Goal: Information Seeking & Learning: Learn about a topic

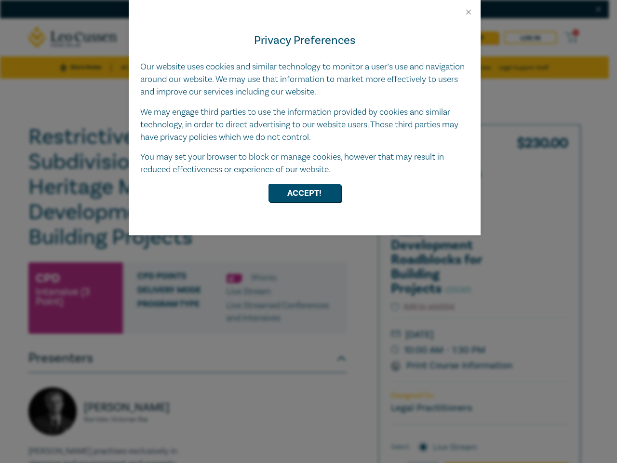
click at [309, 231] on div "Privacy Preferences Our website uses cookies and similar technology to monitor …" at bounding box center [305, 125] width 352 height 219
click at [469, 12] on button "Close" at bounding box center [468, 12] width 9 height 9
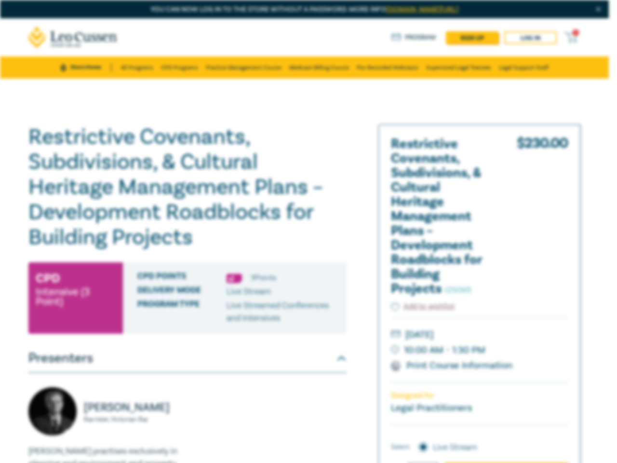
click at [305, 193] on h1 "Restrictive Covenants, Subdivisions, & Cultural Heritage Management Plans – Dev…" at bounding box center [187, 186] width 318 height 125
